Goal: Task Accomplishment & Management: Use online tool/utility

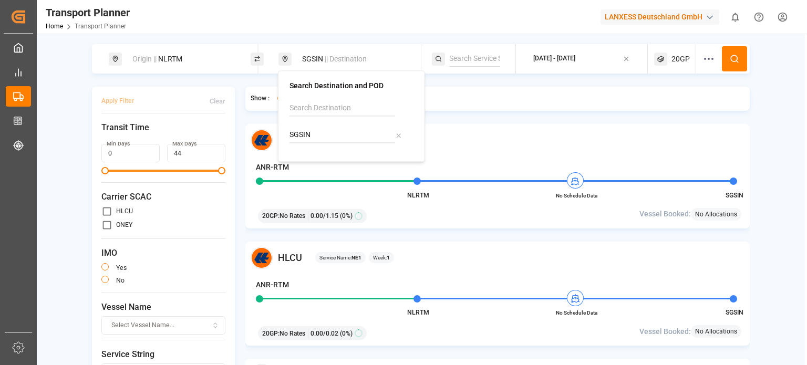
scroll to position [1892, 0]
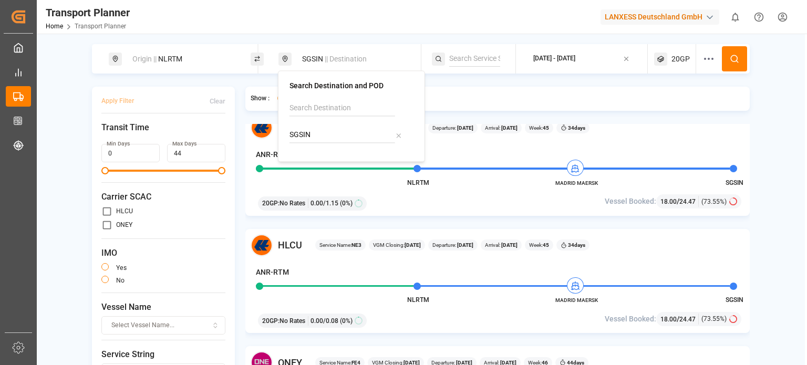
click at [322, 139] on input "SGSIN" at bounding box center [343, 135] width 106 height 16
click at [328, 160] on b "CNSHA" at bounding box center [328, 163] width 25 height 8
type input "CNSHA"
click at [730, 59] on icon at bounding box center [734, 58] width 9 height 9
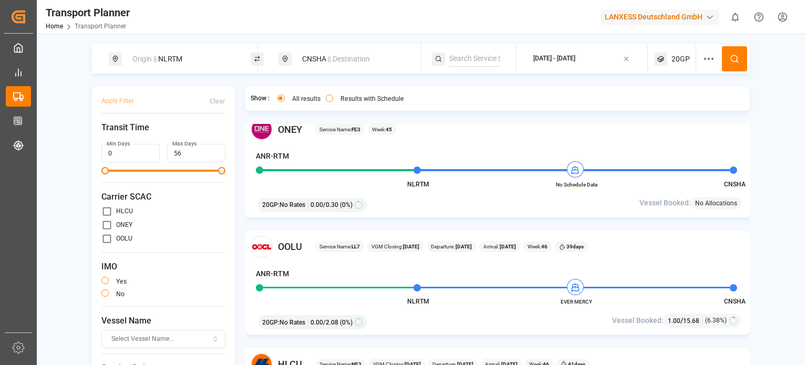
scroll to position [1681, 0]
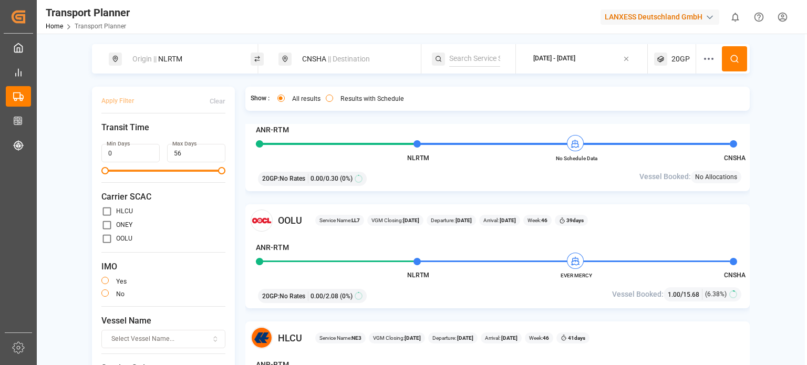
click at [319, 58] on div "CNSHA || Destination" at bounding box center [352, 58] width 113 height 19
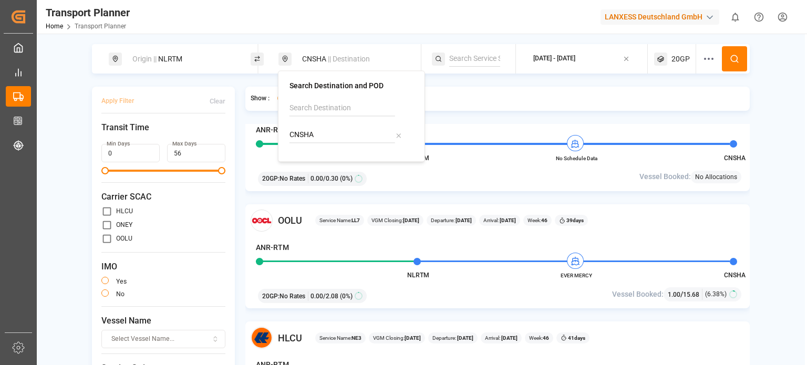
click at [396, 135] on icon at bounding box center [398, 135] width 7 height 7
click at [364, 134] on input at bounding box center [343, 135] width 106 height 16
click at [326, 174] on div "[GEOGRAPHIC_DATA]" at bounding box center [338, 174] width 71 height 11
type input "HKHKG"
click at [733, 54] on icon at bounding box center [734, 58] width 9 height 9
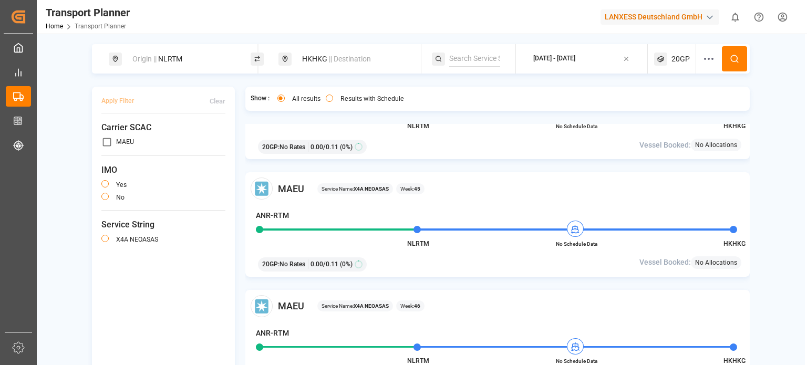
scroll to position [112, 0]
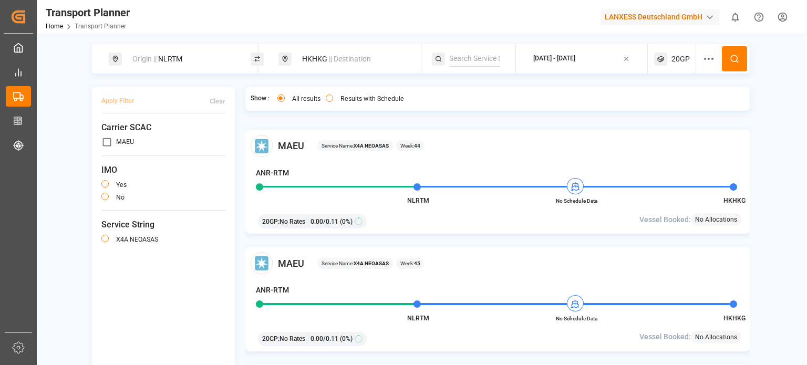
click at [679, 64] on span "20GP" at bounding box center [680, 59] width 18 height 11
click at [661, 110] on small "20GP" at bounding box center [654, 109] width 37 height 7
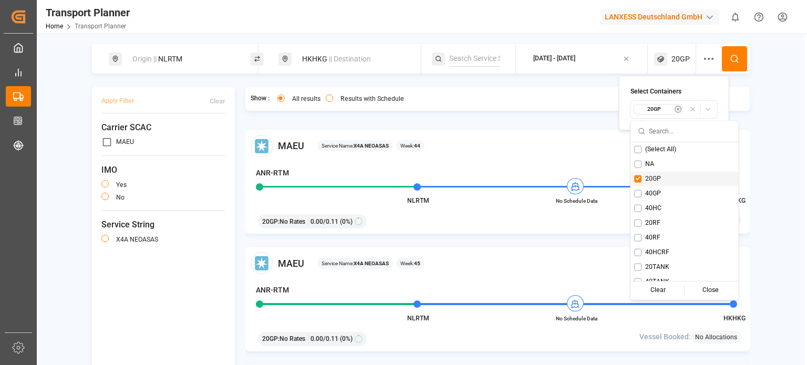
click at [656, 177] on span "20GP" at bounding box center [653, 178] width 16 height 9
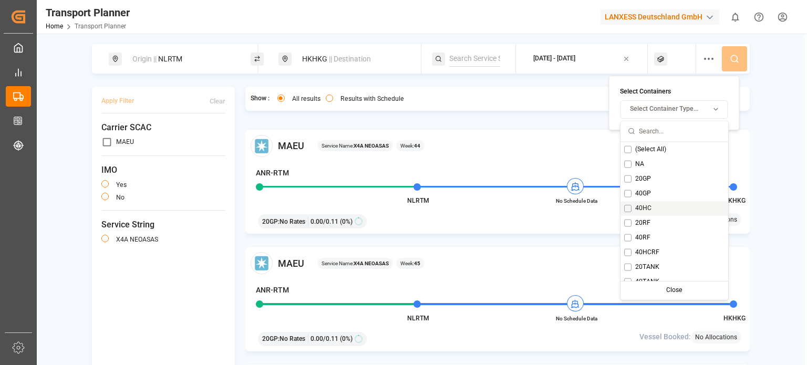
click at [646, 208] on span "40HC" at bounding box center [643, 207] width 16 height 9
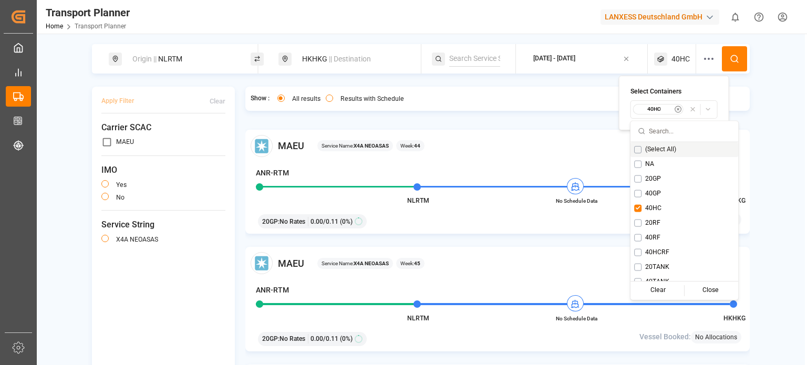
click at [729, 50] on button at bounding box center [734, 58] width 25 height 25
